Goal: Task Accomplishment & Management: Manage account settings

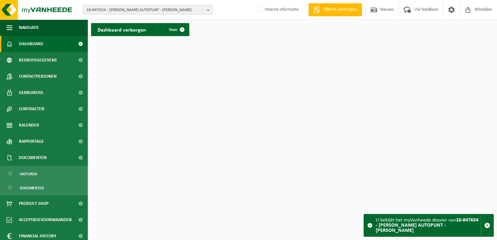
click at [100, 6] on span "10-847654 - LOKERS AUTOPUNT - LOKER" at bounding box center [146, 10] width 118 height 10
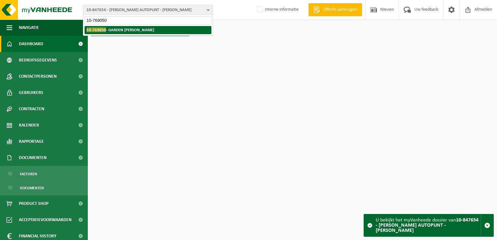
type input "10-769050"
click at [121, 29] on strong "10-769050 - GARDEN LEROY - VERLAINE" at bounding box center [121, 29] width 68 height 5
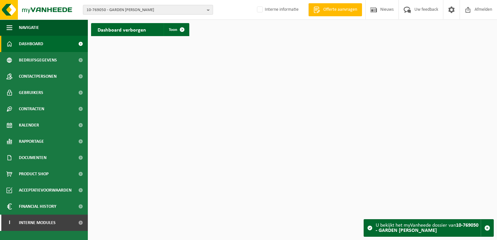
click at [147, 11] on span "10-769050 - GARDEN LEROY - VERLAINE" at bounding box center [146, 10] width 118 height 10
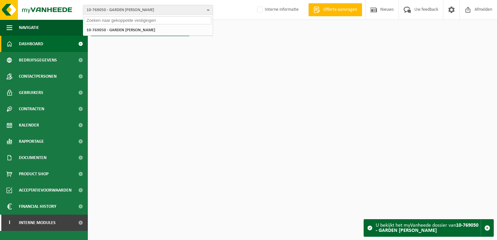
click at [147, 11] on span "10-769050 - GARDEN LEROY - VERLAINE" at bounding box center [146, 10] width 118 height 10
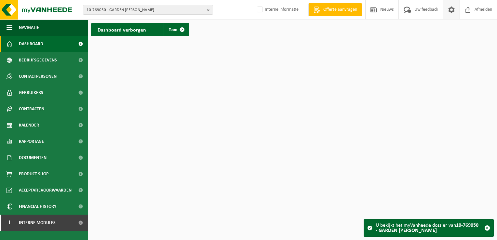
click at [449, 15] on span at bounding box center [451, 9] width 10 height 19
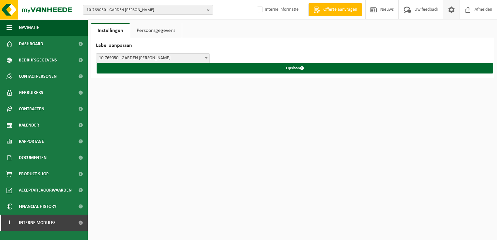
click at [114, 7] on span "10-769050 - GARDEN LEROY - VERLAINE" at bounding box center [146, 10] width 118 height 10
paste input "10-990318"
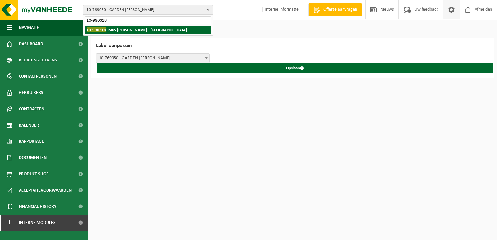
type input "10-990318"
click at [113, 28] on strong "10-990318 - MRS RECYCLING - WESTERLO" at bounding box center [137, 29] width 100 height 5
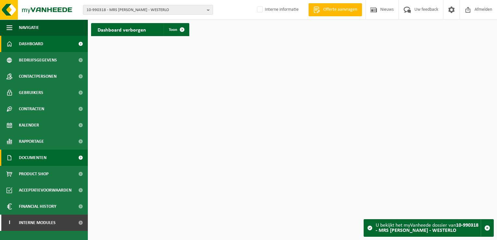
click at [38, 160] on span "Documenten" at bounding box center [33, 158] width 28 height 16
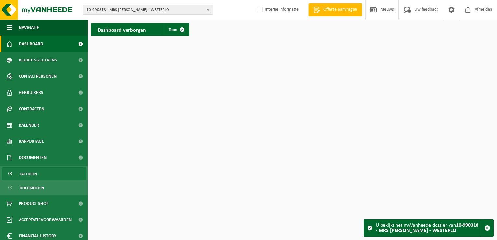
click at [42, 171] on link "Facturen" at bounding box center [44, 173] width 85 height 12
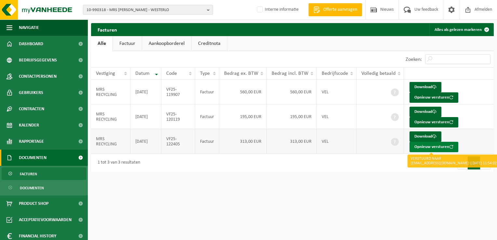
click at [425, 149] on button "Opnieuw versturen" at bounding box center [433, 147] width 49 height 10
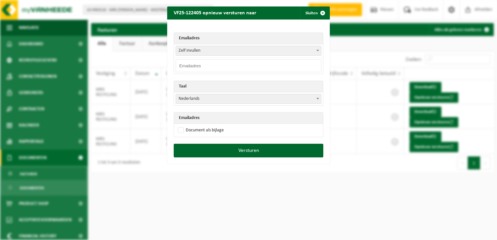
drag, startPoint x: 200, startPoint y: 62, endPoint x: 207, endPoint y: 60, distance: 7.4
click at [200, 62] on input "email" at bounding box center [249, 65] width 146 height 13
paste input "[EMAIL_ADDRESS][DOMAIN_NAME]"
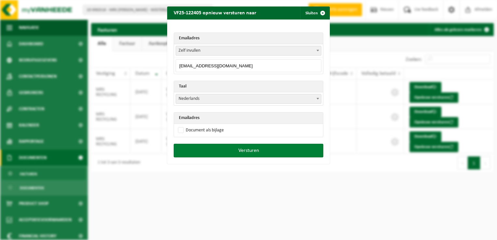
type input "[EMAIL_ADDRESS][DOMAIN_NAME]"
click at [238, 153] on button "Versturen" at bounding box center [249, 151] width 150 height 14
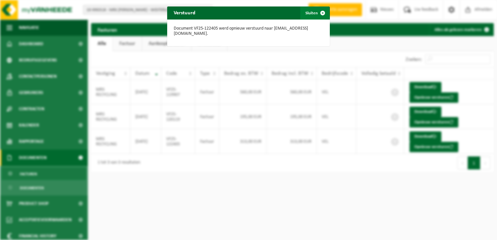
click at [320, 14] on span "button" at bounding box center [322, 13] width 13 height 13
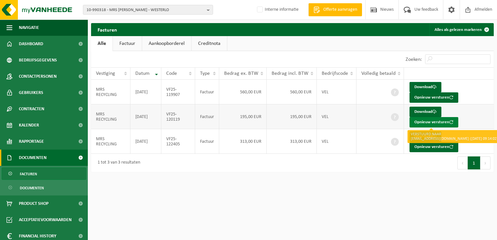
click at [429, 122] on button "Opnieuw versturen" at bounding box center [433, 122] width 49 height 10
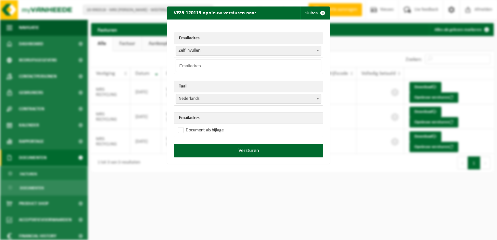
drag, startPoint x: 202, startPoint y: 67, endPoint x: 208, endPoint y: 66, distance: 6.3
click at [202, 67] on input "email" at bounding box center [249, 65] width 146 height 13
paste input "info@mrsrecycling.be"
type input "info@mrsrecycling.be"
click at [204, 26] on div "Emailadres Zelf invullen info@mrsrecycling.be Zelf invullen info@mrsrecycling.b…" at bounding box center [248, 82] width 163 height 124
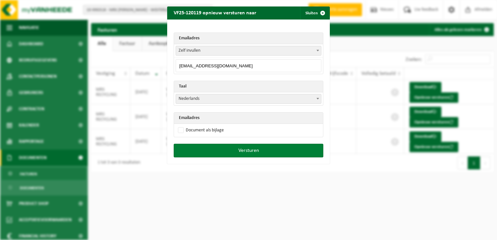
click at [229, 148] on button "Versturen" at bounding box center [249, 151] width 150 height 14
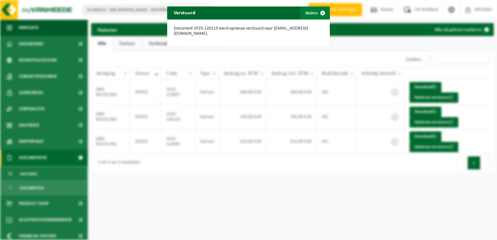
click at [319, 12] on span "button" at bounding box center [322, 13] width 13 height 13
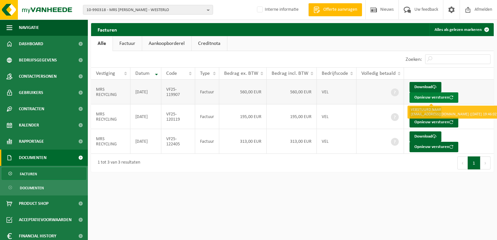
click at [424, 98] on button "Opnieuw versturen" at bounding box center [433, 97] width 49 height 10
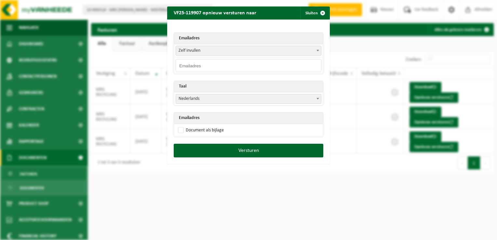
click at [201, 66] on input "email" at bounding box center [249, 65] width 146 height 13
paste input "info@mrsrecycling.be"
type input "info@mrsrecycling.be"
click at [202, 27] on div "Emailadres Zelf invullen info@mrsrecycling.be Zelf invullen info@mrsrecycling.b…" at bounding box center [248, 82] width 163 height 124
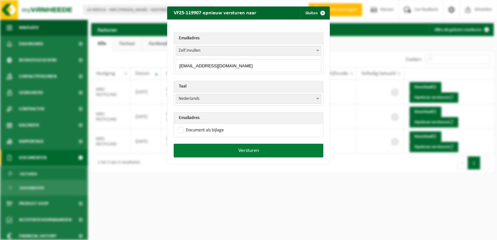
click at [241, 147] on button "Versturen" at bounding box center [249, 151] width 150 height 14
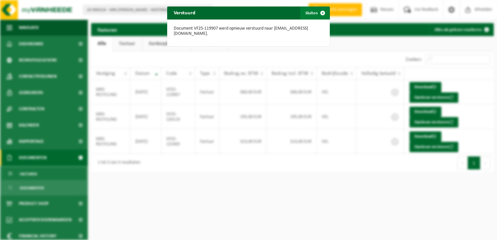
click at [319, 15] on span "button" at bounding box center [322, 13] width 13 height 13
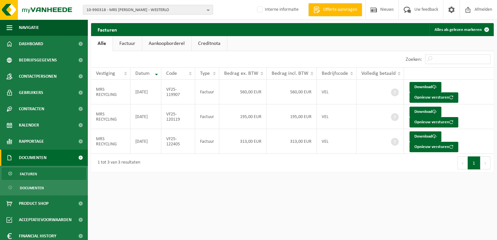
click at [105, 10] on span "10-990318 - MRS RECYCLING - WESTERLO" at bounding box center [146, 10] width 118 height 10
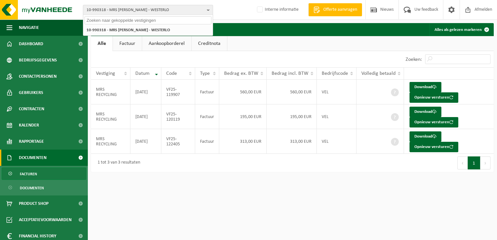
paste input "10-837859"
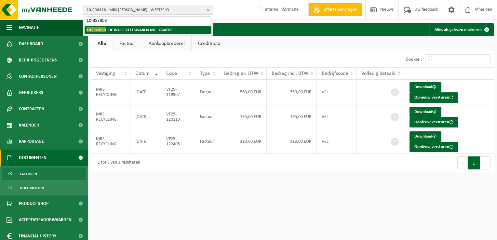
type input "10-837859"
click at [117, 31] on strong "10-837859 - DE WULF VLEESWAREN NV - GAVERE" at bounding box center [130, 29] width 86 height 5
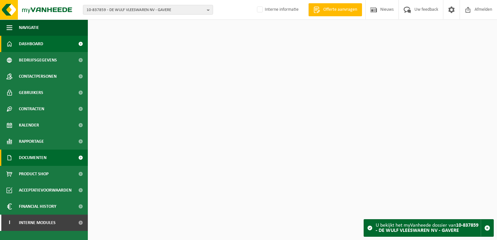
click at [35, 157] on span "Documenten" at bounding box center [33, 158] width 28 height 16
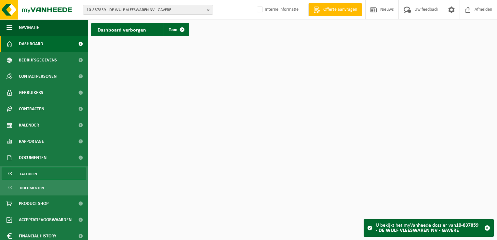
click at [39, 172] on link "Facturen" at bounding box center [44, 173] width 85 height 12
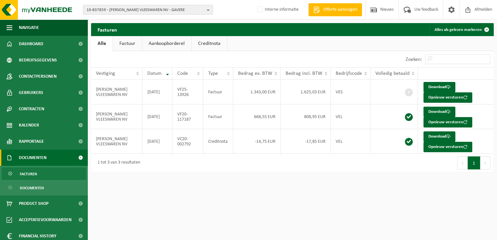
click at [126, 14] on span "10-837859 - DE WULF VLEESWAREN NV - GAVERE" at bounding box center [146, 10] width 118 height 10
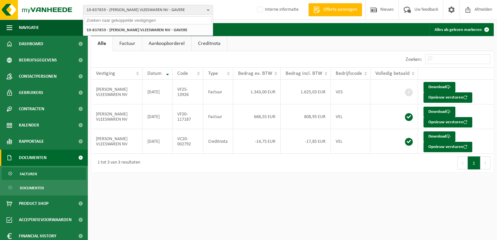
paste input "10-884954"
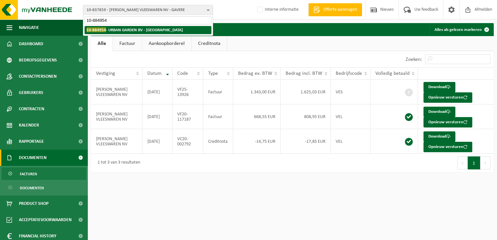
type input "10-884954"
click at [122, 31] on strong "10-884954 - URBAN GARDEN BV - GENT" at bounding box center [135, 29] width 96 height 5
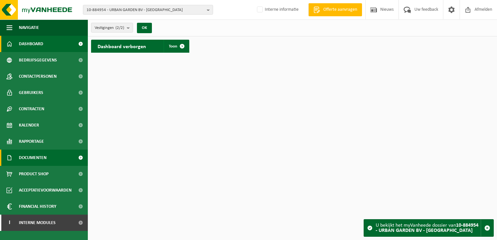
click at [35, 163] on span "Documenten" at bounding box center [33, 158] width 28 height 16
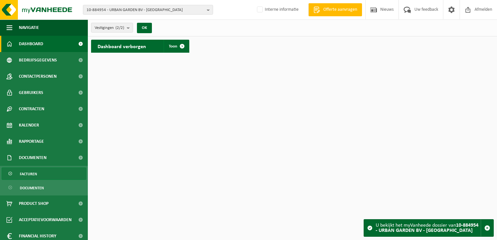
click at [39, 171] on link "Facturen" at bounding box center [44, 173] width 85 height 12
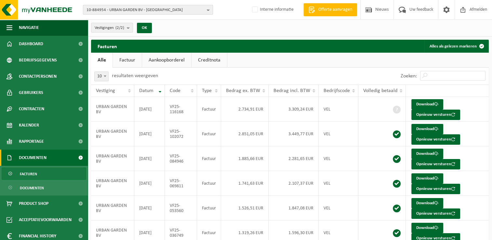
click at [113, 9] on span "10-884954 - URBAN GARDEN BV - GENT" at bounding box center [146, 10] width 118 height 10
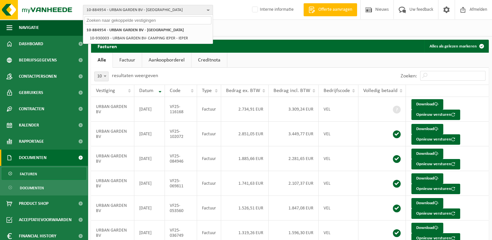
paste input "10-750122"
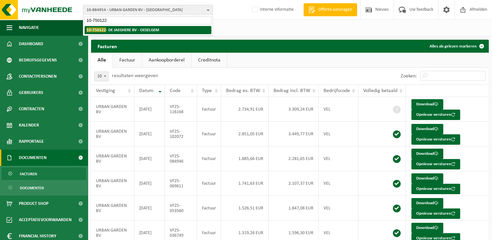
type input "10-750122"
click at [129, 31] on strong "10-750122 - DE JAEGHERE BV - OESELGEM" at bounding box center [123, 29] width 73 height 5
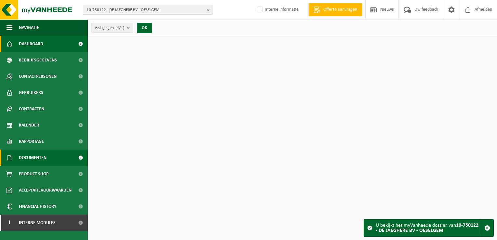
click at [39, 154] on span "Documenten" at bounding box center [33, 158] width 28 height 16
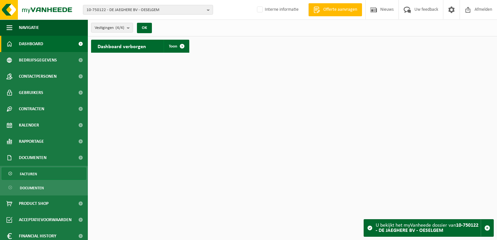
click at [41, 177] on link "Facturen" at bounding box center [44, 173] width 85 height 12
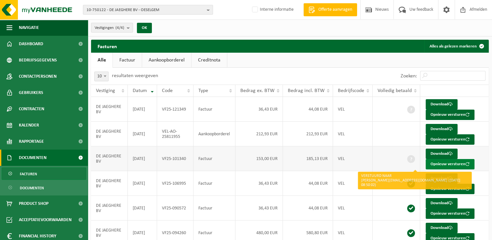
click at [437, 165] on button "Opnieuw versturen" at bounding box center [450, 164] width 49 height 10
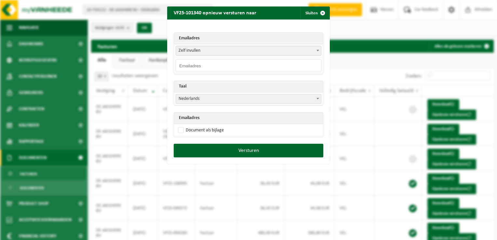
click at [198, 65] on input "email" at bounding box center [249, 65] width 146 height 13
paste input "factuurcontrole@de-jaeghere.be"
drag, startPoint x: 241, startPoint y: 66, endPoint x: 175, endPoint y: 67, distance: 66.0
click at [176, 67] on input "factuurcontrole@de-jaeghere.be" at bounding box center [249, 65] width 146 height 13
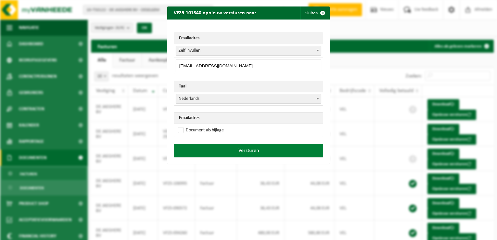
type input "factuurcontrole@de-jaeghere.be"
click at [255, 151] on button "Versturen" at bounding box center [249, 151] width 150 height 14
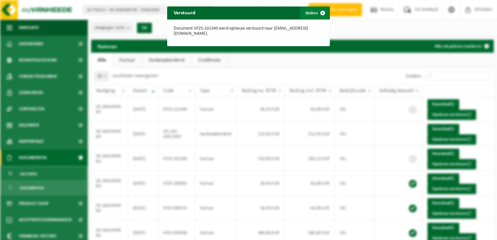
click at [320, 13] on span "button" at bounding box center [322, 13] width 13 height 13
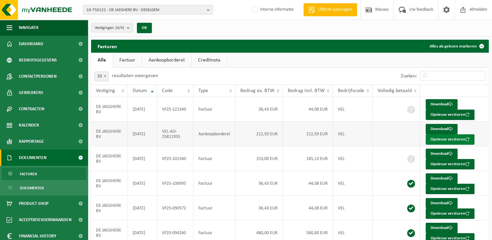
click at [439, 141] on button "Opnieuw versturen" at bounding box center [450, 139] width 49 height 10
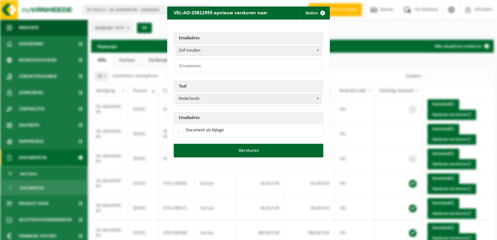
click at [193, 69] on input "email" at bounding box center [249, 65] width 146 height 13
paste input "factuurcontrole@de-jaeghere.be"
type input "factuurcontrole@de-jaeghere.be"
click at [198, 28] on div "Emailadres Zelf invullen nina@de-jaeghere.be administratie@de-jaeghere.be Zelf …" at bounding box center [248, 82] width 163 height 124
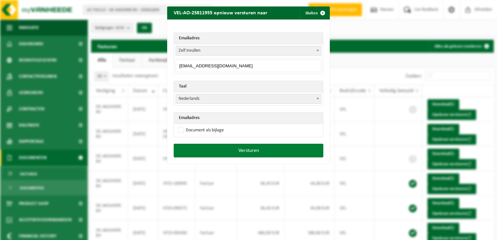
click at [251, 150] on button "Versturen" at bounding box center [249, 151] width 150 height 14
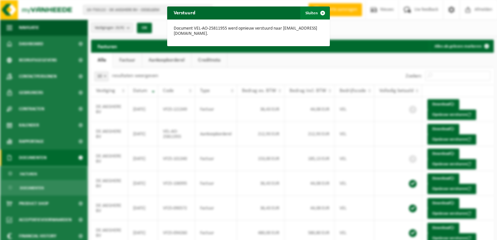
click at [319, 12] on span "button" at bounding box center [322, 13] width 13 height 13
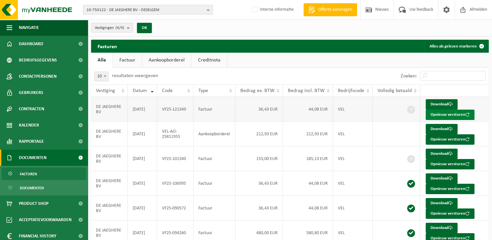
click at [438, 115] on button "Opnieuw versturen" at bounding box center [450, 115] width 49 height 10
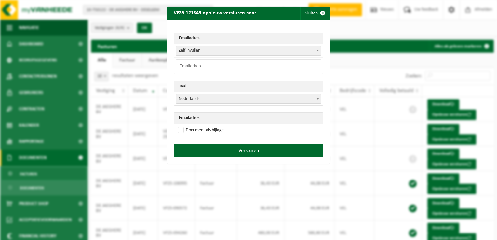
click at [192, 64] on input "email" at bounding box center [249, 65] width 146 height 13
paste input "factuurcontrole@de-jaeghere.be"
type input "factuurcontrole@de-jaeghere.be"
drag, startPoint x: 194, startPoint y: 29, endPoint x: 195, endPoint y: 32, distance: 3.9
click at [194, 29] on div "Emailadres Zelf invullen nina@de-jaeghere.be administratie@de-jaeghere.be Zelf …" at bounding box center [248, 82] width 163 height 124
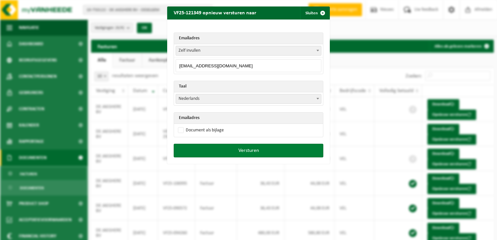
click at [229, 147] on button "Versturen" at bounding box center [249, 151] width 150 height 14
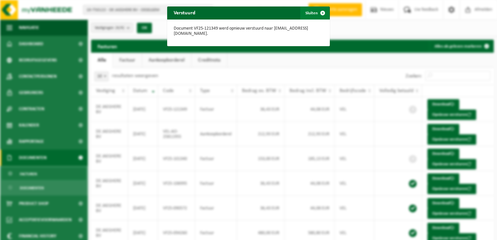
click at [318, 13] on span "button" at bounding box center [322, 13] width 13 height 13
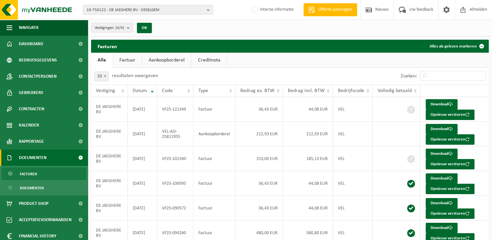
click at [111, 5] on span "10-750122 - DE JAEGHERE BV - OESELGEM" at bounding box center [146, 10] width 118 height 10
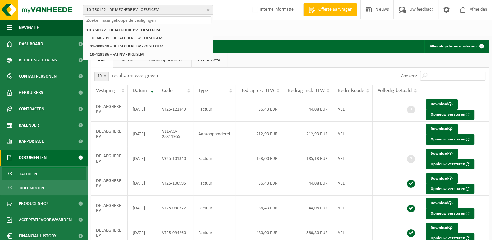
paste input "10-951017"
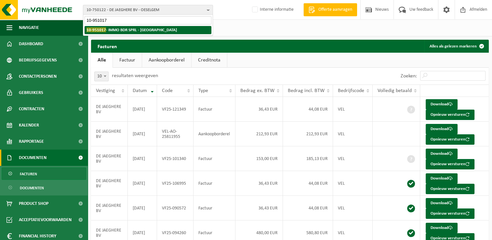
type input "10-951017"
click at [114, 28] on strong "10-951017 - IMMO BDR SPRL - WATERLOO" at bounding box center [132, 29] width 90 height 5
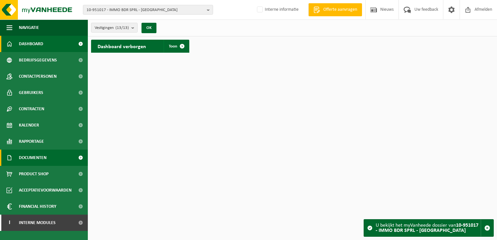
drag, startPoint x: 39, startPoint y: 157, endPoint x: 39, endPoint y: 165, distance: 8.1
click at [39, 157] on span "Documenten" at bounding box center [33, 158] width 28 height 16
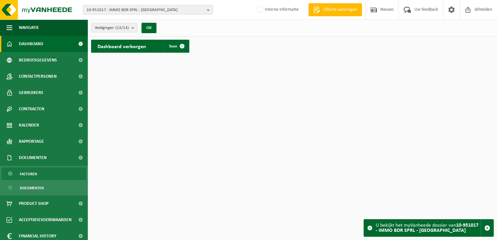
click at [39, 175] on link "Facturen" at bounding box center [44, 173] width 85 height 12
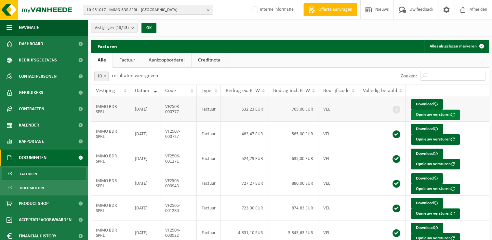
click at [422, 114] on button "Opnieuw versturen" at bounding box center [435, 115] width 49 height 10
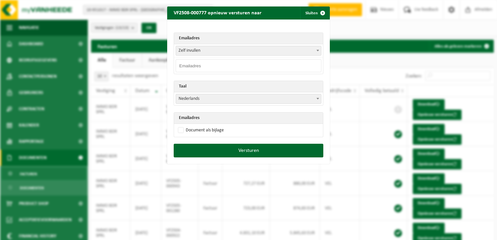
click at [188, 65] on input "email" at bounding box center [249, 65] width 146 height 13
paste input "compta@immo-bdr.be"
type input "compta@immo-bdr.be"
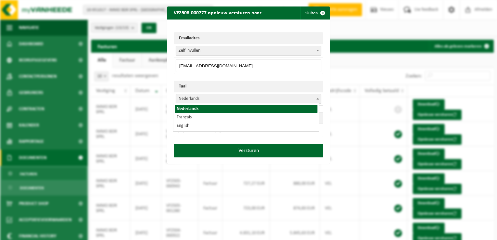
click at [186, 97] on span "Nederlands" at bounding box center [248, 98] width 145 height 9
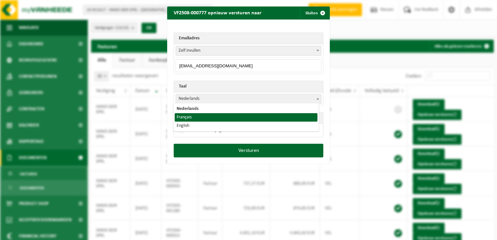
select select "fr"
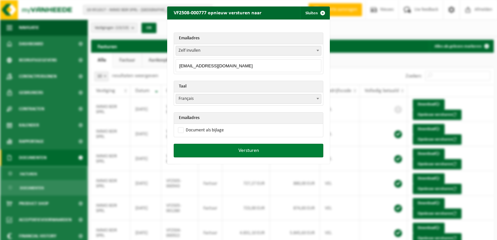
click at [229, 149] on button "Versturen" at bounding box center [249, 151] width 150 height 14
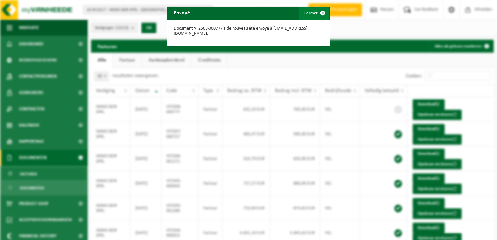
click at [320, 13] on span "button" at bounding box center [322, 13] width 13 height 13
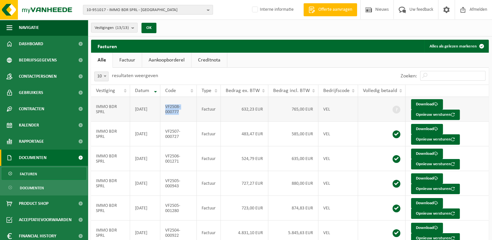
drag, startPoint x: 185, startPoint y: 115, endPoint x: 166, endPoint y: 108, distance: 20.3
click at [166, 108] on td "VF2508-000777" at bounding box center [178, 109] width 36 height 25
copy td "VF2508-000777"
click at [110, 8] on span "10-951017 - IMMO BDR SPRL - WATERLOO" at bounding box center [146, 10] width 118 height 10
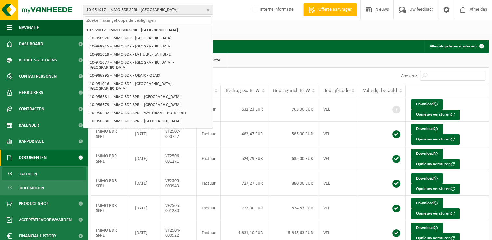
paste input "10-990728"
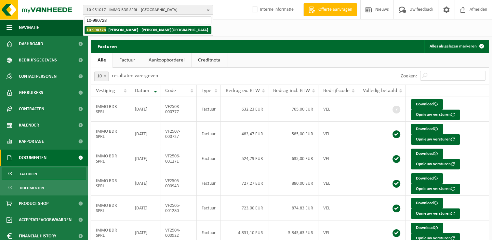
type input "10-990728"
click at [115, 29] on strong "10-990728 - LENELLE ERIC - MONTIGNY-LE-TILLEUL" at bounding box center [148, 29] width 122 height 5
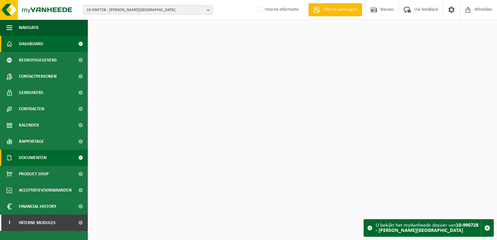
click at [37, 158] on span "Documenten" at bounding box center [33, 158] width 28 height 16
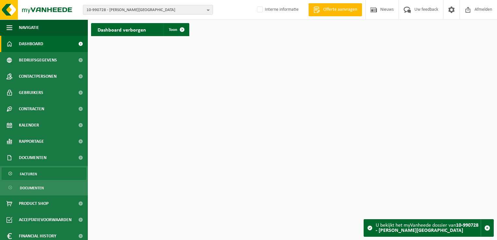
click at [38, 173] on link "Facturen" at bounding box center [44, 173] width 85 height 12
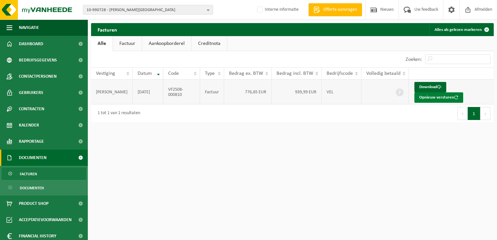
click at [444, 99] on button "Opnieuw versturen" at bounding box center [438, 97] width 49 height 10
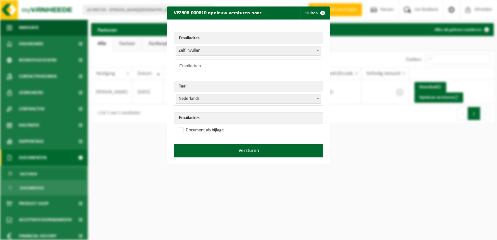
drag, startPoint x: 198, startPoint y: 66, endPoint x: 200, endPoint y: 62, distance: 4.2
click at [198, 66] on input "email" at bounding box center [249, 65] width 146 height 13
paste input "[PERSON_NAME][EMAIL_ADDRESS][DOMAIN_NAME]"
type input "[PERSON_NAME][EMAIL_ADDRESS][DOMAIN_NAME]"
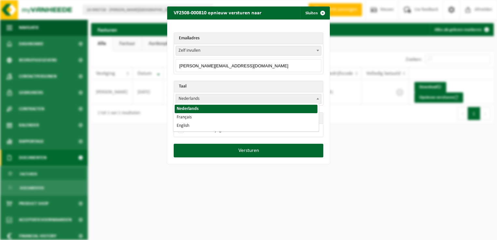
click at [195, 98] on span "Nederlands" at bounding box center [248, 98] width 145 height 9
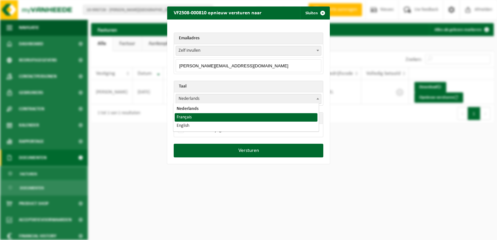
select select "fr"
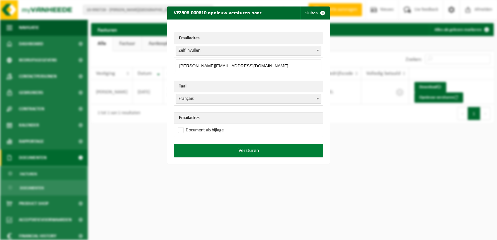
click at [255, 150] on button "Versturen" at bounding box center [249, 151] width 150 height 14
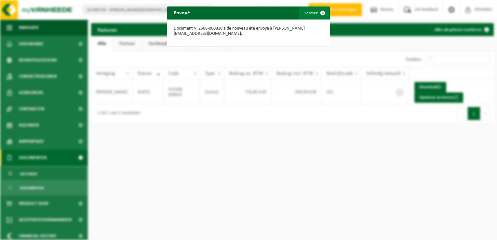
click at [320, 13] on span "button" at bounding box center [322, 13] width 13 height 13
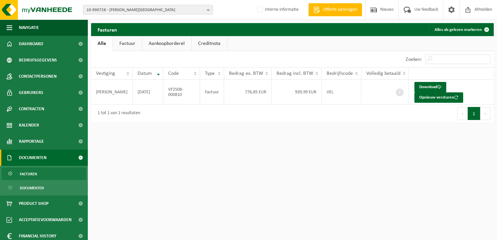
click at [292, 141] on div "10-990728 - LENELLE ERIC - MONTIGNY-LE-TILLEUL 10-990728 - LENELLE ERIC - MONTI…" at bounding box center [248, 120] width 497 height 240
drag, startPoint x: 179, startPoint y: 96, endPoint x: 163, endPoint y: 88, distance: 17.7
click at [163, 88] on td "VF2508-000810" at bounding box center [181, 92] width 37 height 25
copy td "VF2508-000810"
click at [111, 14] on span "10-990728 - LENELLE ERIC - MONTIGNY-LE-TILLEUL" at bounding box center [146, 10] width 118 height 10
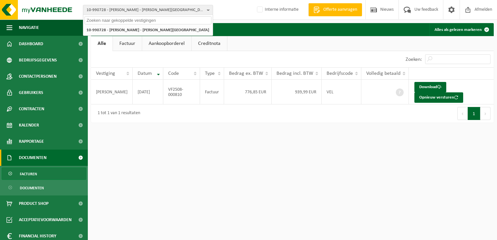
paste input "10-768787"
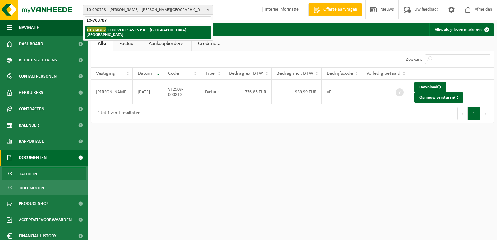
type input "10-768787"
click at [119, 32] on li "10-768787 - FOREVER PLAST S.P.A. - MILANO MI" at bounding box center [148, 32] width 127 height 13
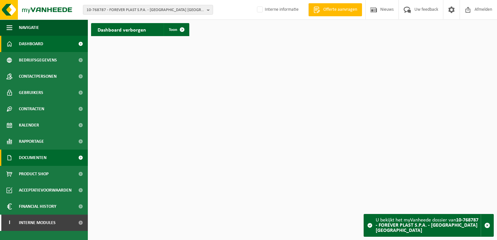
click at [40, 157] on span "Documenten" at bounding box center [33, 158] width 28 height 16
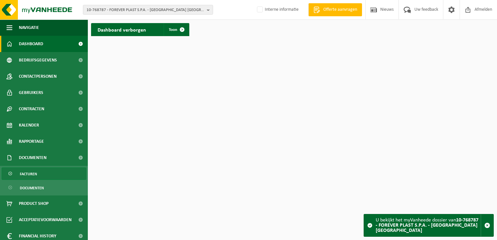
click at [48, 170] on link "Facturen" at bounding box center [44, 173] width 85 height 12
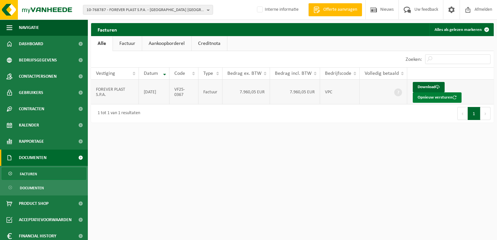
click at [433, 98] on button "Opnieuw versturen" at bounding box center [437, 97] width 49 height 10
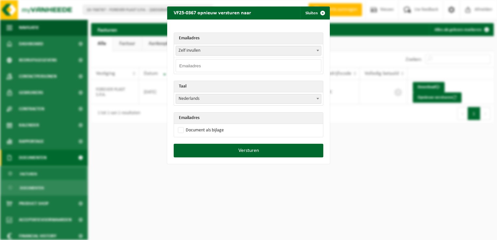
click at [208, 64] on input "email" at bounding box center [249, 65] width 146 height 13
paste input "[EMAIL_ADDRESS][DOMAIN_NAME]"
type input "[EMAIL_ADDRESS][DOMAIN_NAME]"
click at [193, 96] on span "Nederlands" at bounding box center [248, 98] width 145 height 9
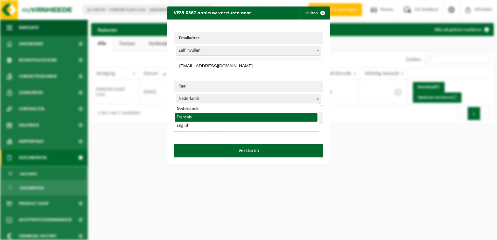
select select "fr"
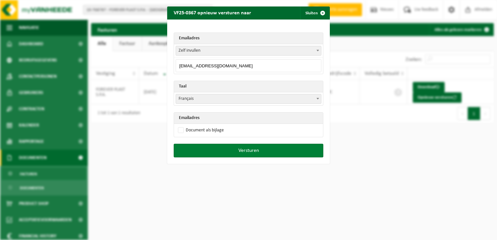
click at [251, 152] on button "Versturen" at bounding box center [249, 151] width 150 height 14
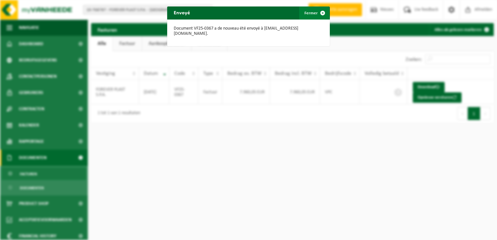
click at [323, 11] on span "button" at bounding box center [322, 13] width 13 height 13
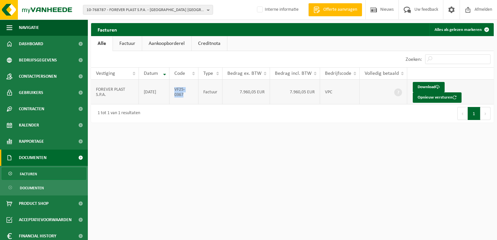
drag, startPoint x: 181, startPoint y: 95, endPoint x: 174, endPoint y: 92, distance: 8.2
click at [174, 92] on td "VF25-0367" at bounding box center [183, 92] width 29 height 25
copy td "VF25-0367"
